Goal: Task Accomplishment & Management: Manage account settings

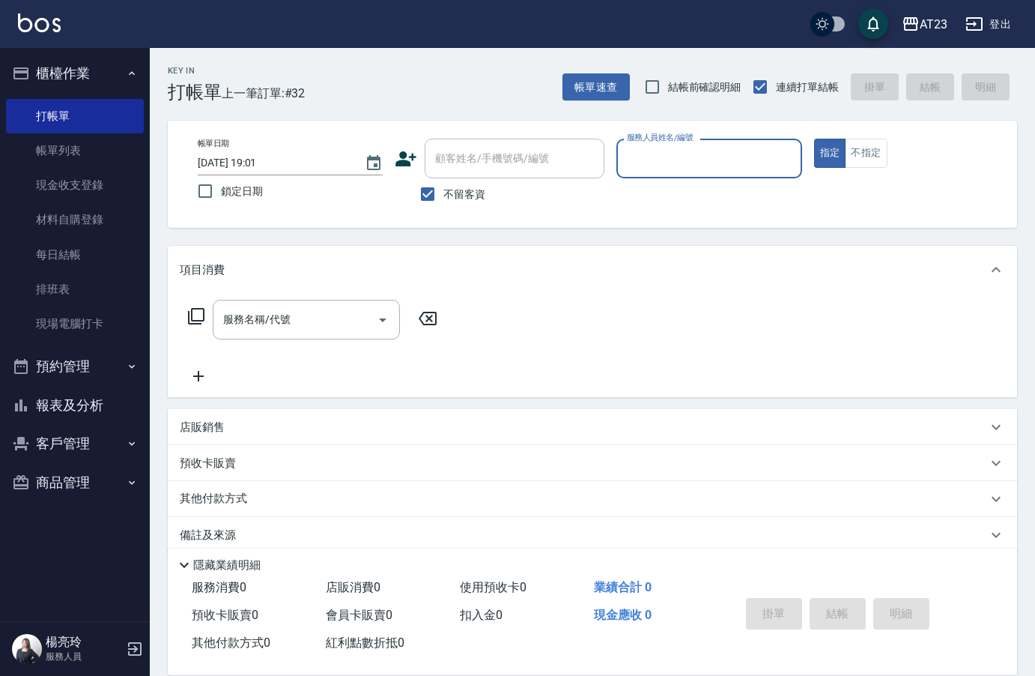
scroll to position [21, 0]
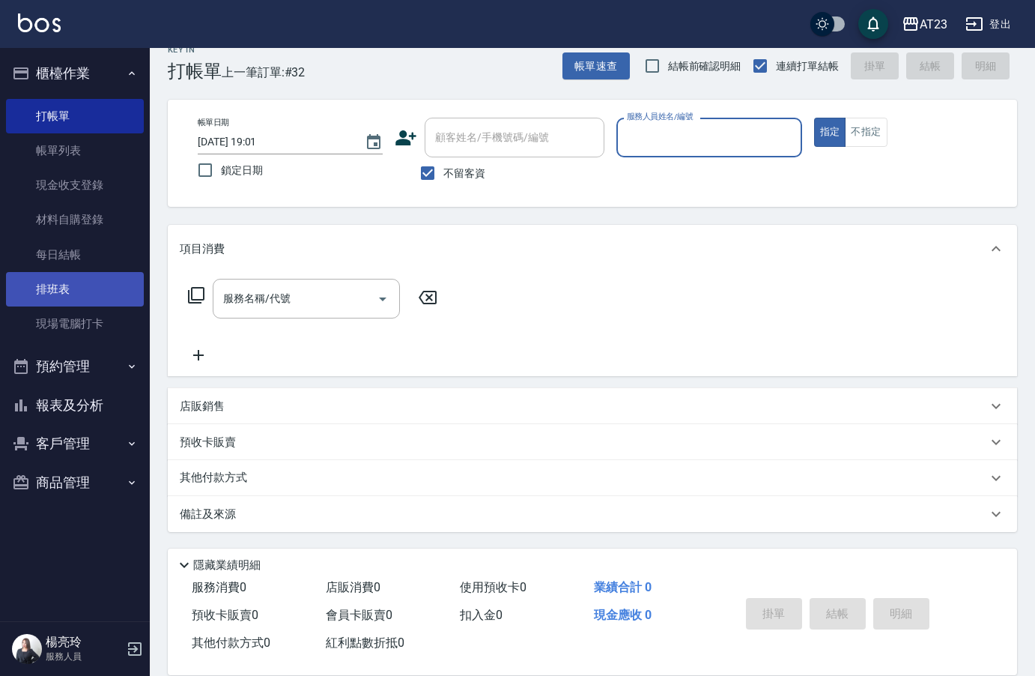
click at [79, 294] on link "排班表" at bounding box center [75, 289] width 138 height 34
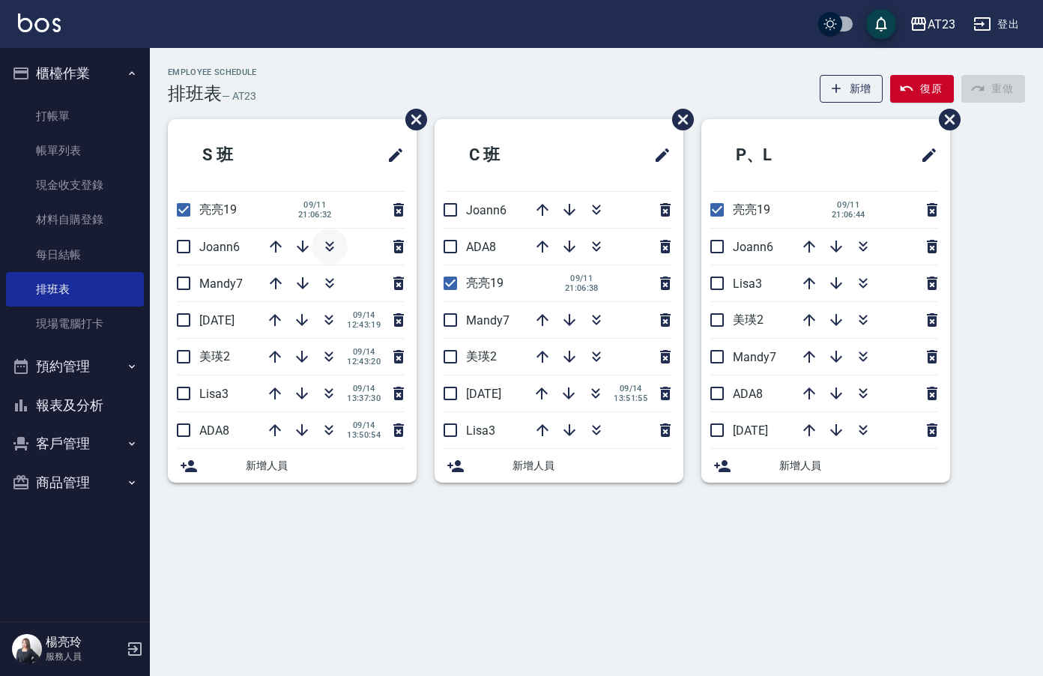
click at [335, 244] on icon "button" at bounding box center [330, 246] width 18 height 18
click at [182, 321] on input "checkbox" at bounding box center [183, 319] width 31 height 31
checkbox input "true"
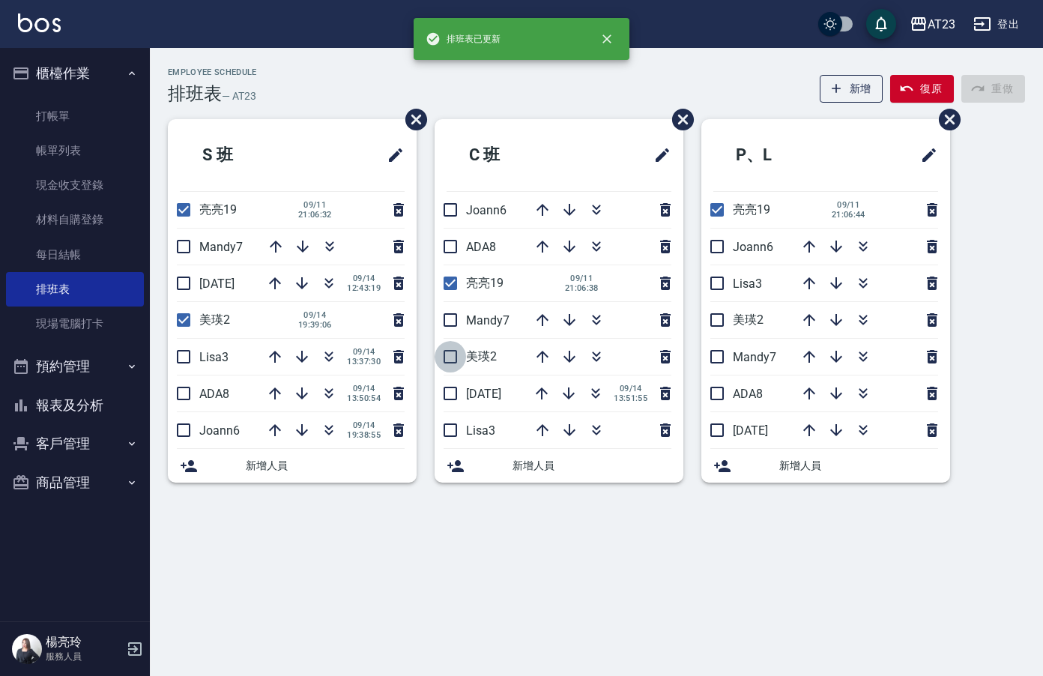
click at [457, 359] on input "checkbox" at bounding box center [449, 356] width 31 height 31
checkbox input "true"
click at [718, 325] on input "checkbox" at bounding box center [716, 319] width 31 height 31
checkbox input "true"
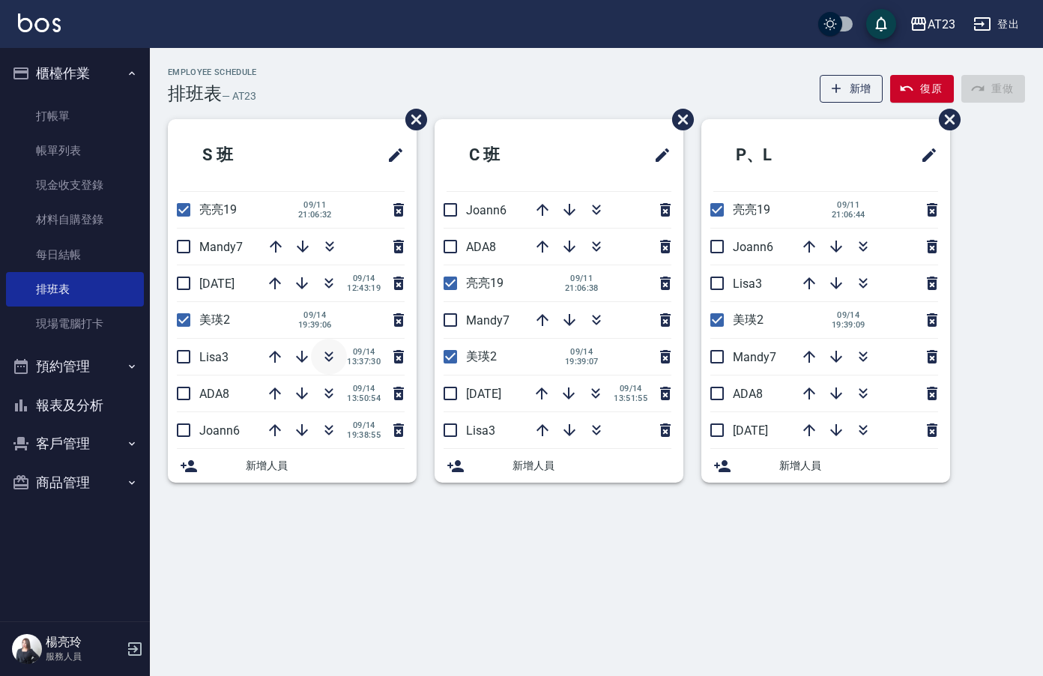
click at [318, 357] on button "button" at bounding box center [329, 357] width 36 height 36
